Goal: Information Seeking & Learning: Learn about a topic

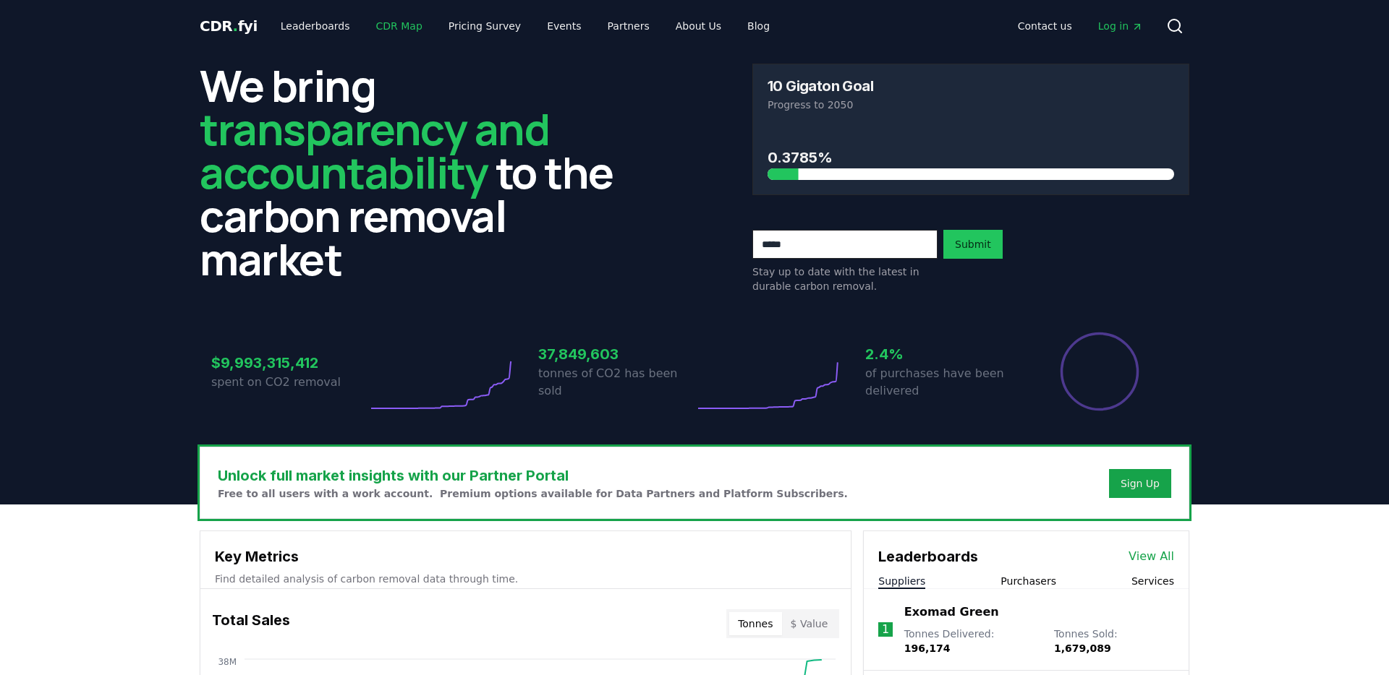
click at [404, 31] on link "CDR Map" at bounding box center [399, 26] width 69 height 26
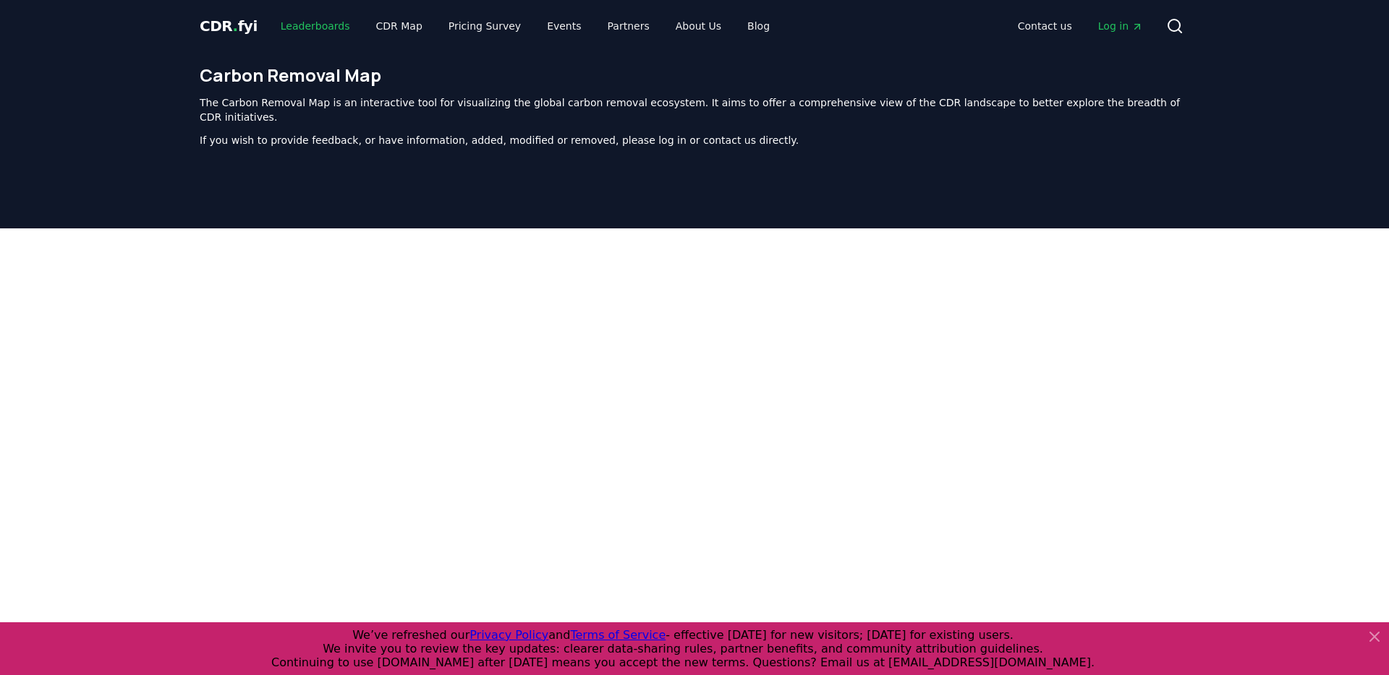
click at [286, 23] on link "Leaderboards" at bounding box center [315, 26] width 93 height 26
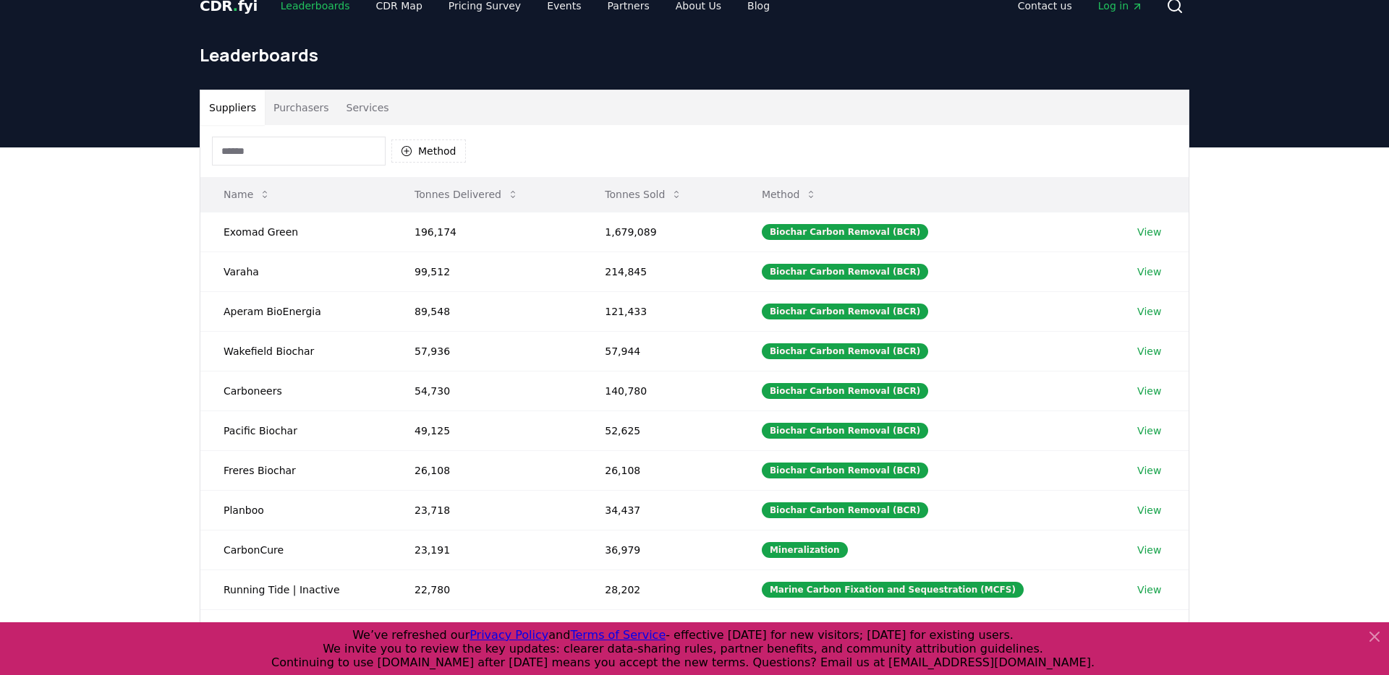
scroll to position [22, 0]
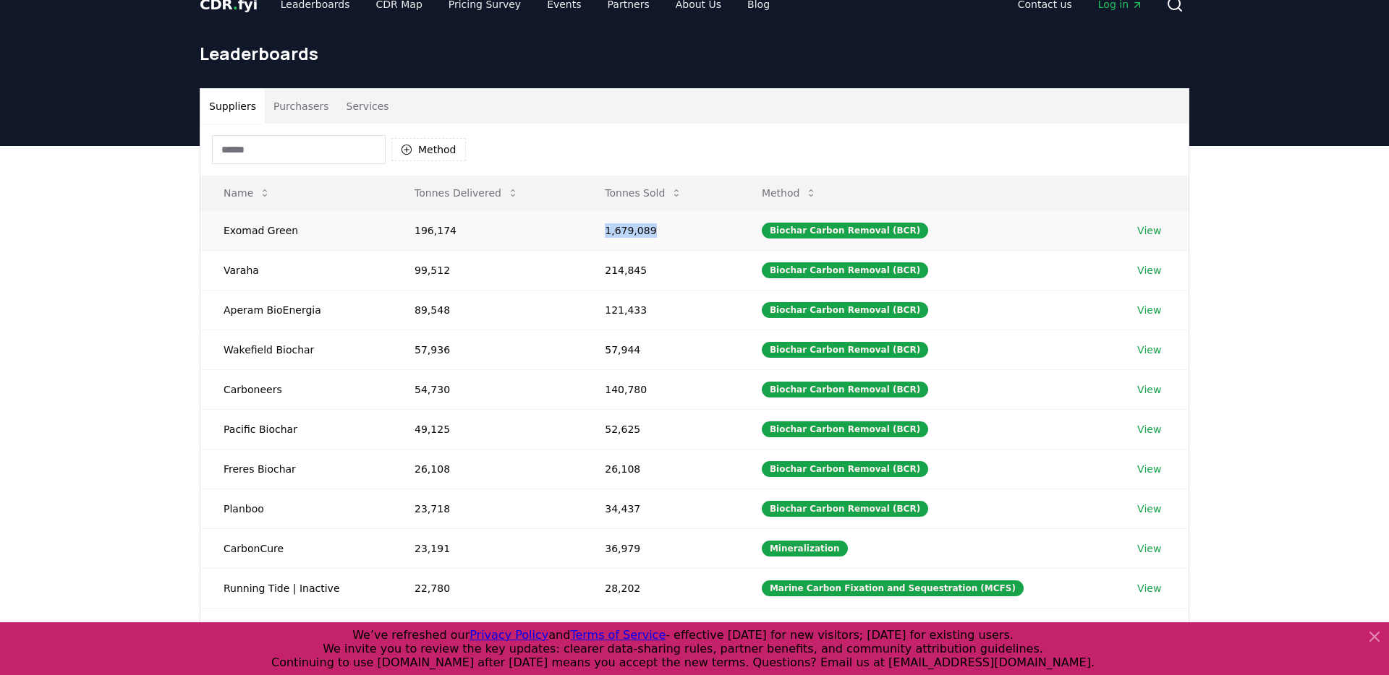
drag, startPoint x: 596, startPoint y: 234, endPoint x: 683, endPoint y: 234, distance: 86.8
click at [683, 234] on td "1,679,089" at bounding box center [659, 230] width 157 height 40
drag, startPoint x: 683, startPoint y: 234, endPoint x: 573, endPoint y: 234, distance: 109.9
click at [573, 234] on tr "Exomad Green 196,174 1,679,089 Biochar Carbon Removal (BCR) View" at bounding box center [694, 230] width 988 height 40
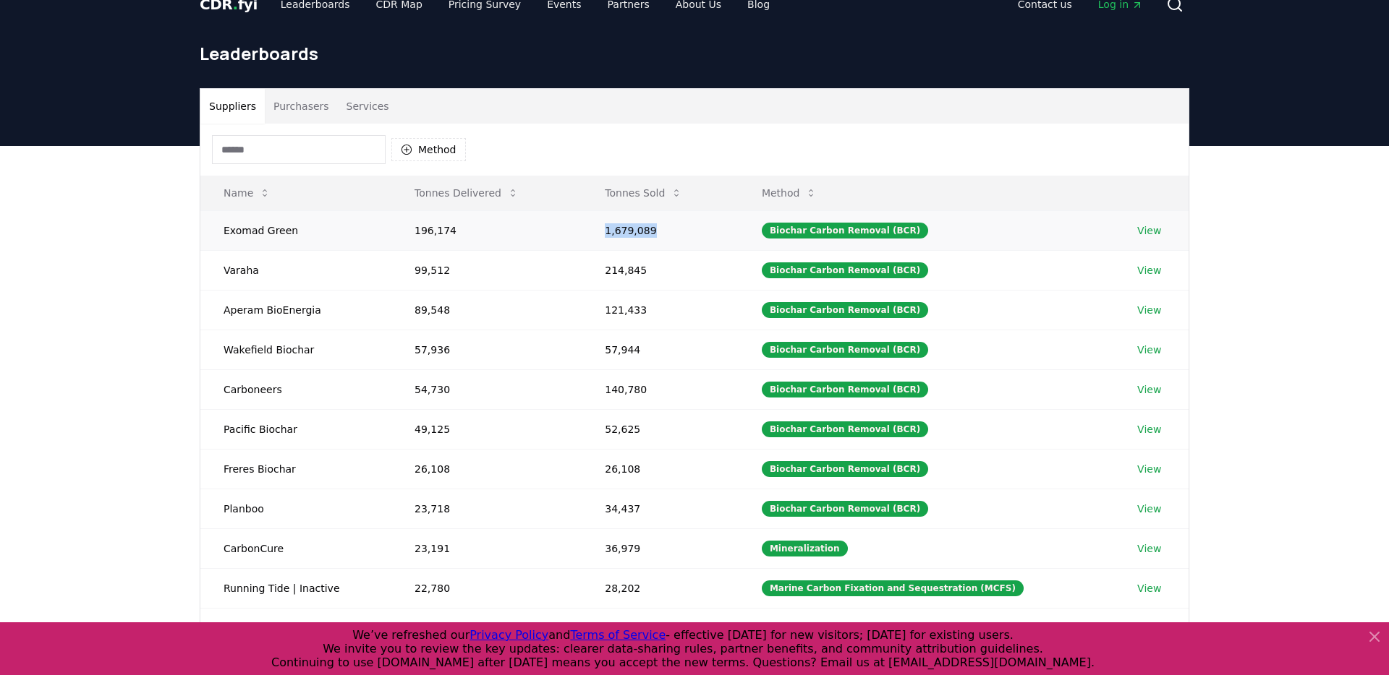
click at [592, 239] on td "1,679,089" at bounding box center [659, 230] width 157 height 40
drag, startPoint x: 604, startPoint y: 309, endPoint x: 668, endPoint y: 309, distance: 64.4
click at [668, 309] on td "121,433" at bounding box center [659, 310] width 157 height 40
click at [291, 106] on button "Purchasers" at bounding box center [301, 106] width 73 height 35
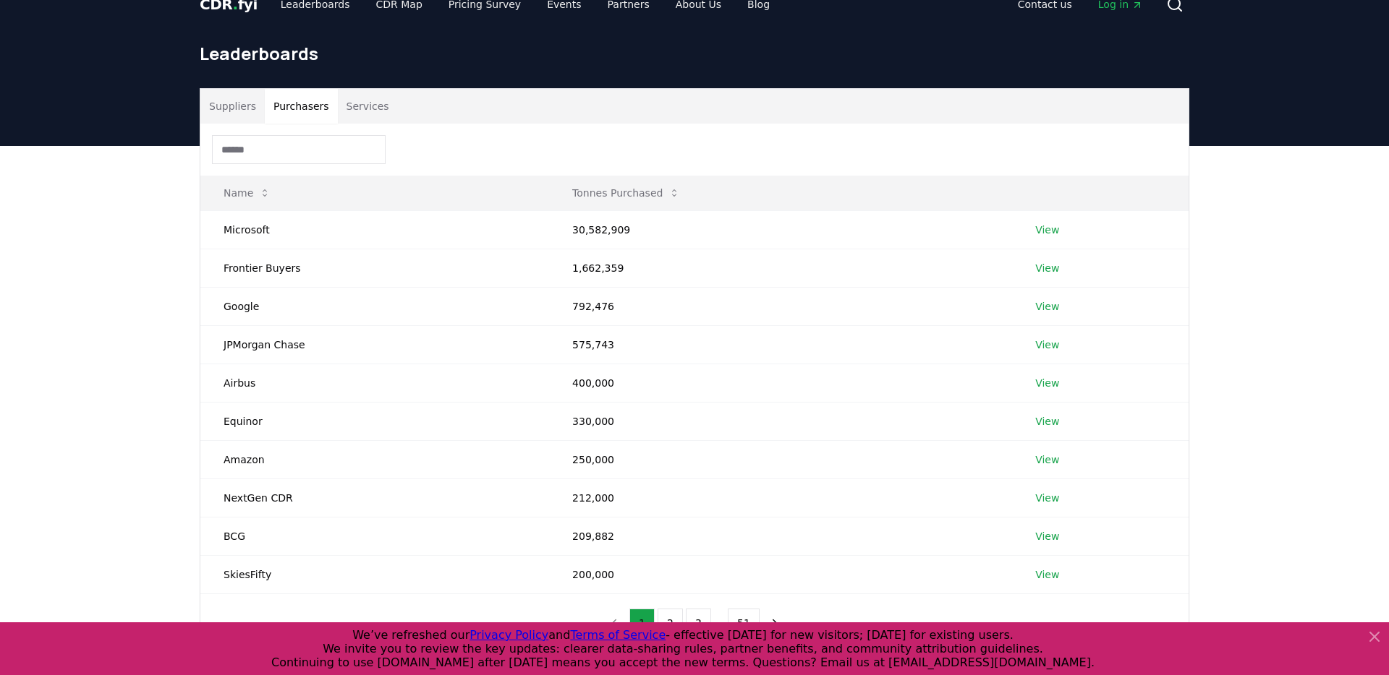
click at [349, 98] on button "Services" at bounding box center [368, 106] width 60 height 35
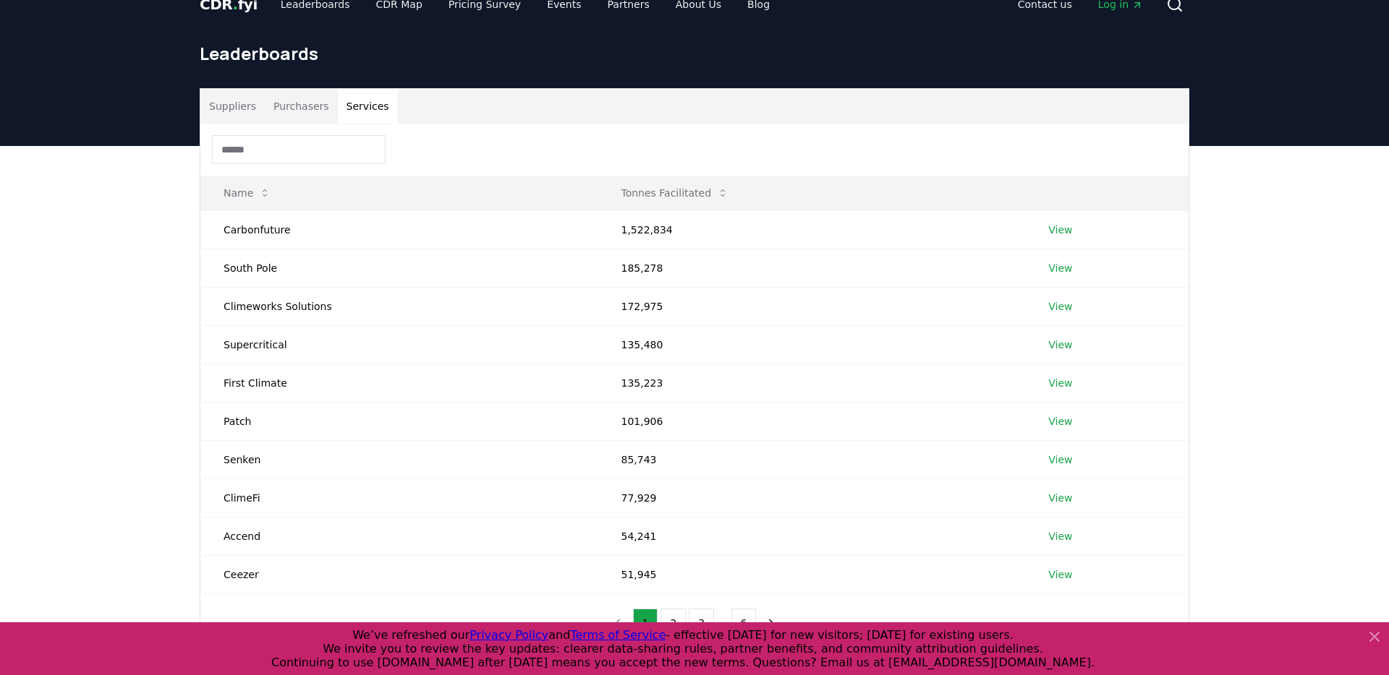
click at [312, 106] on button "Purchasers" at bounding box center [301, 106] width 73 height 35
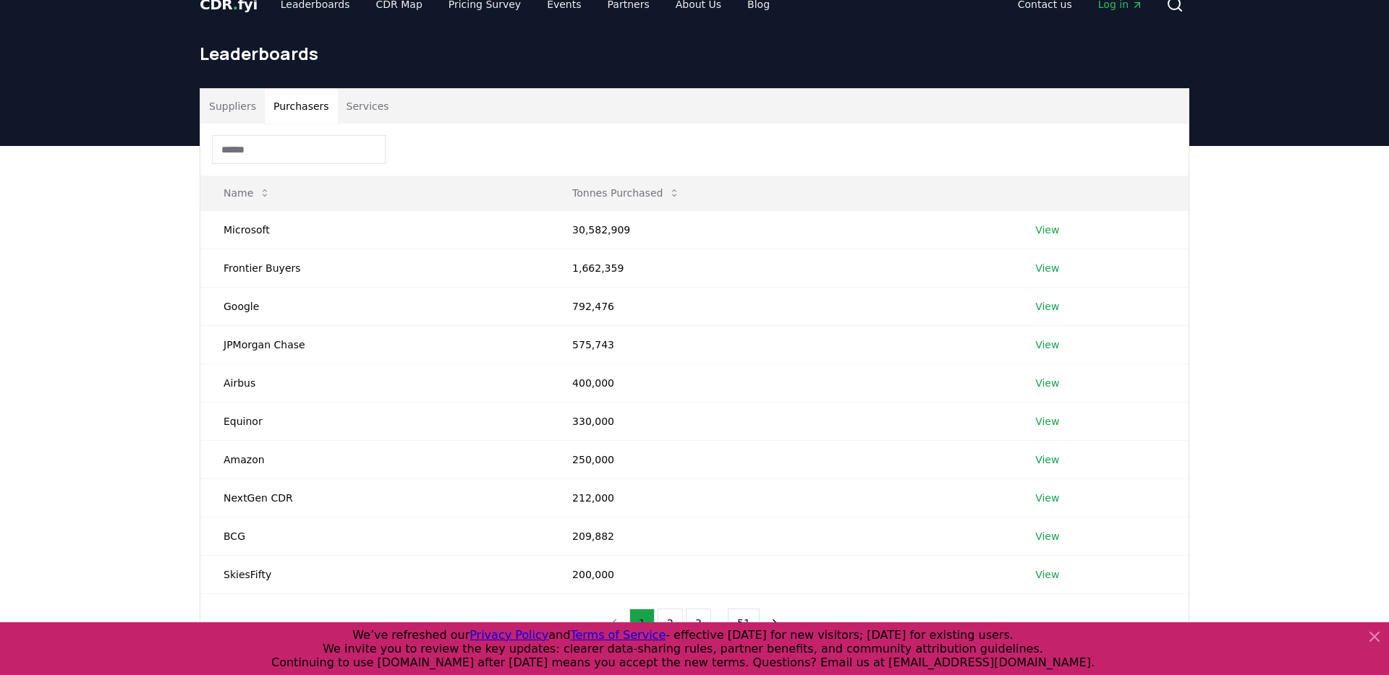
click at [223, 103] on button "Suppliers" at bounding box center [232, 106] width 64 height 35
